Goal: Task Accomplishment & Management: Complete application form

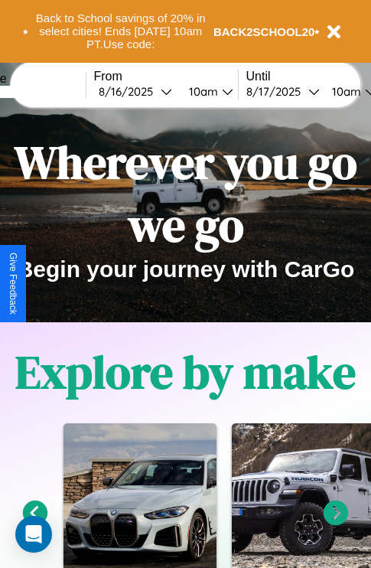
scroll to position [236, 0]
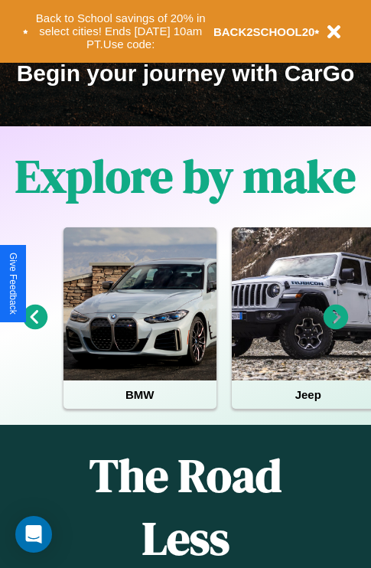
click at [336, 327] on icon at bounding box center [336, 316] width 25 height 25
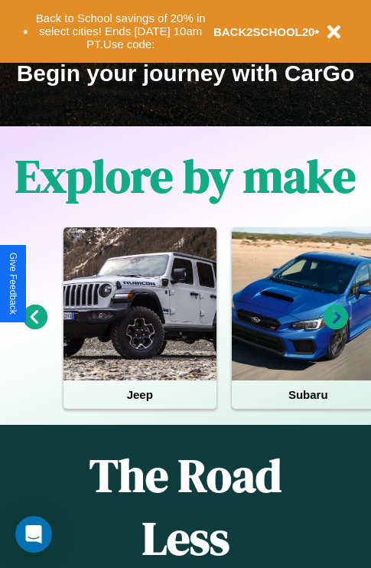
click at [336, 327] on icon at bounding box center [336, 316] width 25 height 25
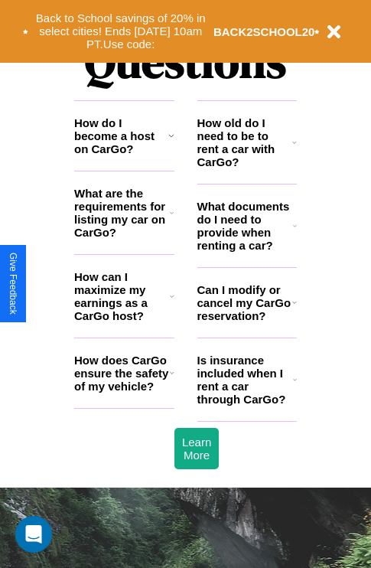
scroll to position [1853, 0]
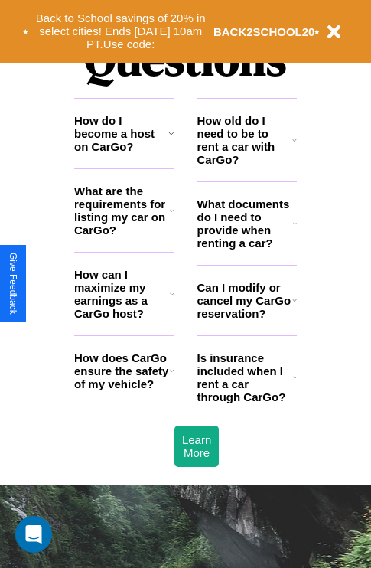
click at [246, 164] on h3 "How old do I need to be to rent a car with CarGo?" at bounding box center [245, 140] width 96 height 52
click at [124, 235] on h3 "What are the requirements for listing my car on CarGo?" at bounding box center [122, 210] width 96 height 52
click at [171, 139] on icon at bounding box center [171, 133] width 6 height 12
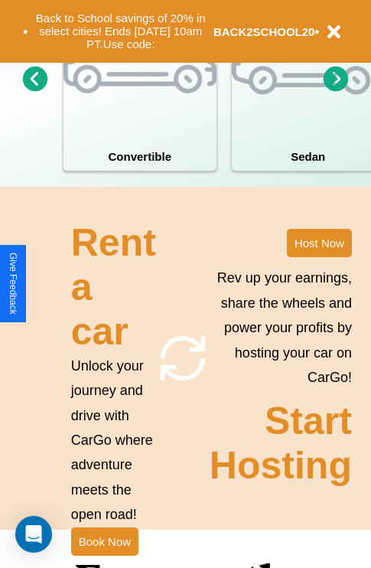
scroll to position [1192, 0]
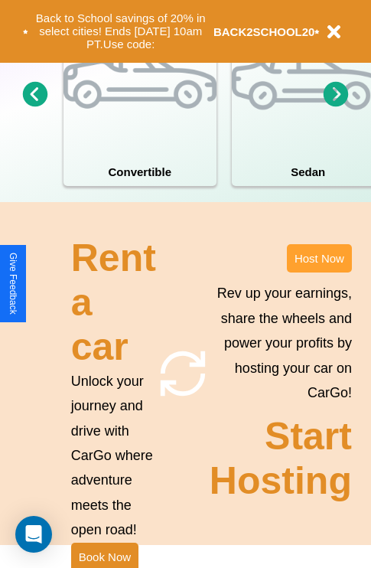
click at [319, 272] on button "Host Now" at bounding box center [319, 258] width 65 height 28
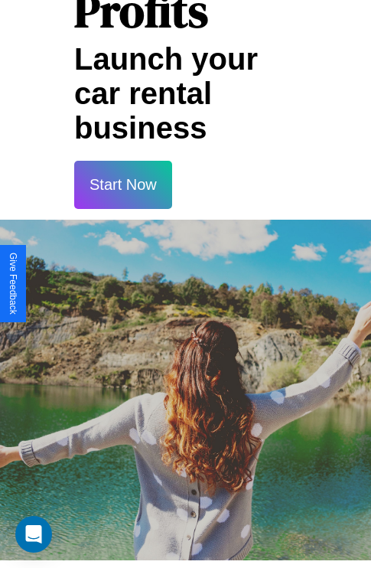
scroll to position [2251, 0]
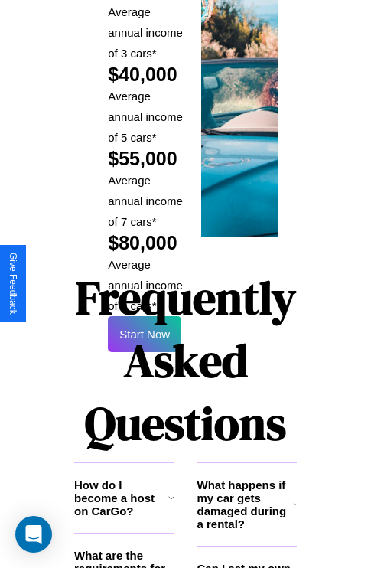
click at [145, 283] on h1 "Frequently Asked Questions" at bounding box center [185, 360] width 223 height 203
